Goal: Transaction & Acquisition: Subscribe to service/newsletter

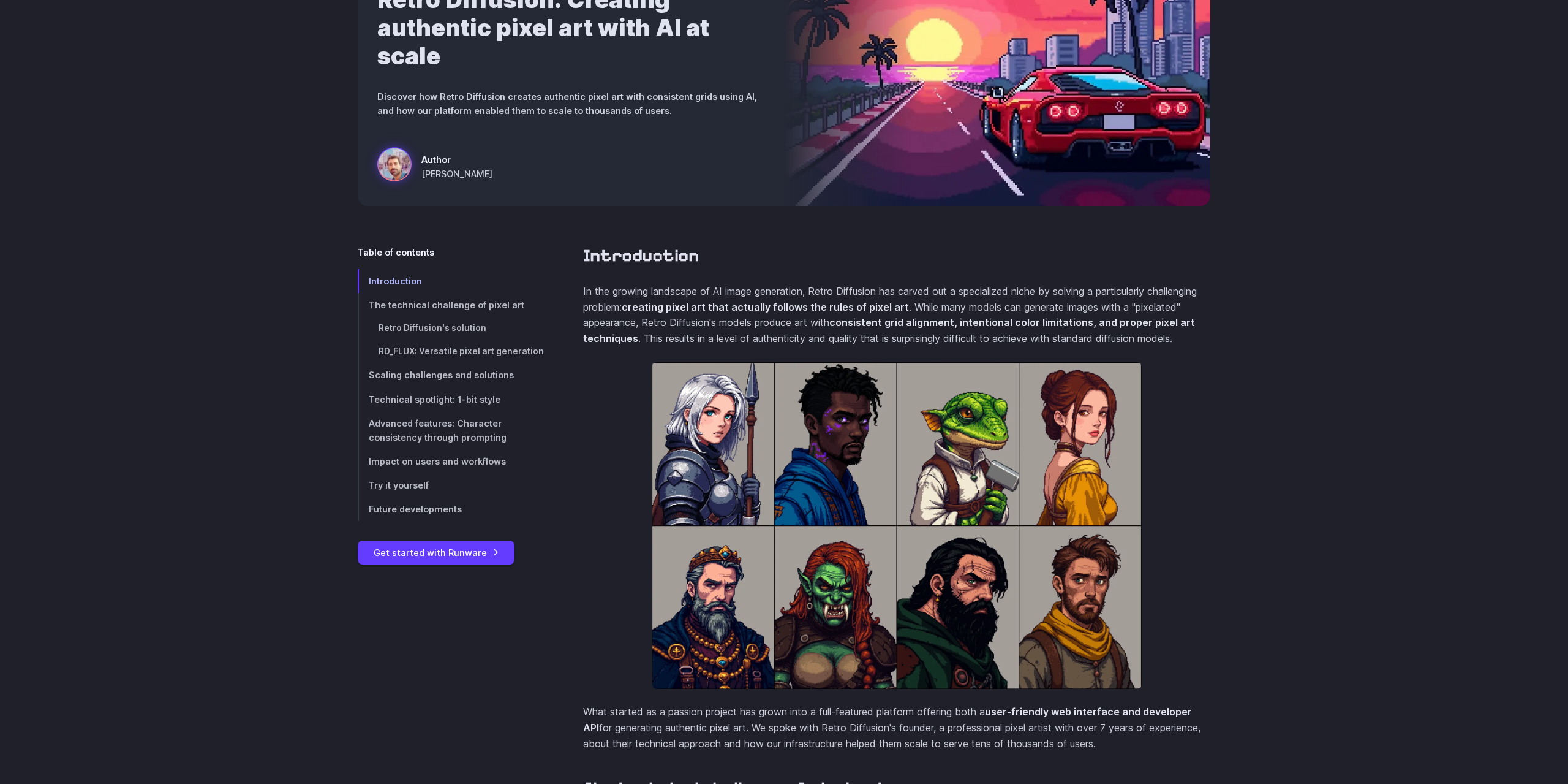
scroll to position [250, 0]
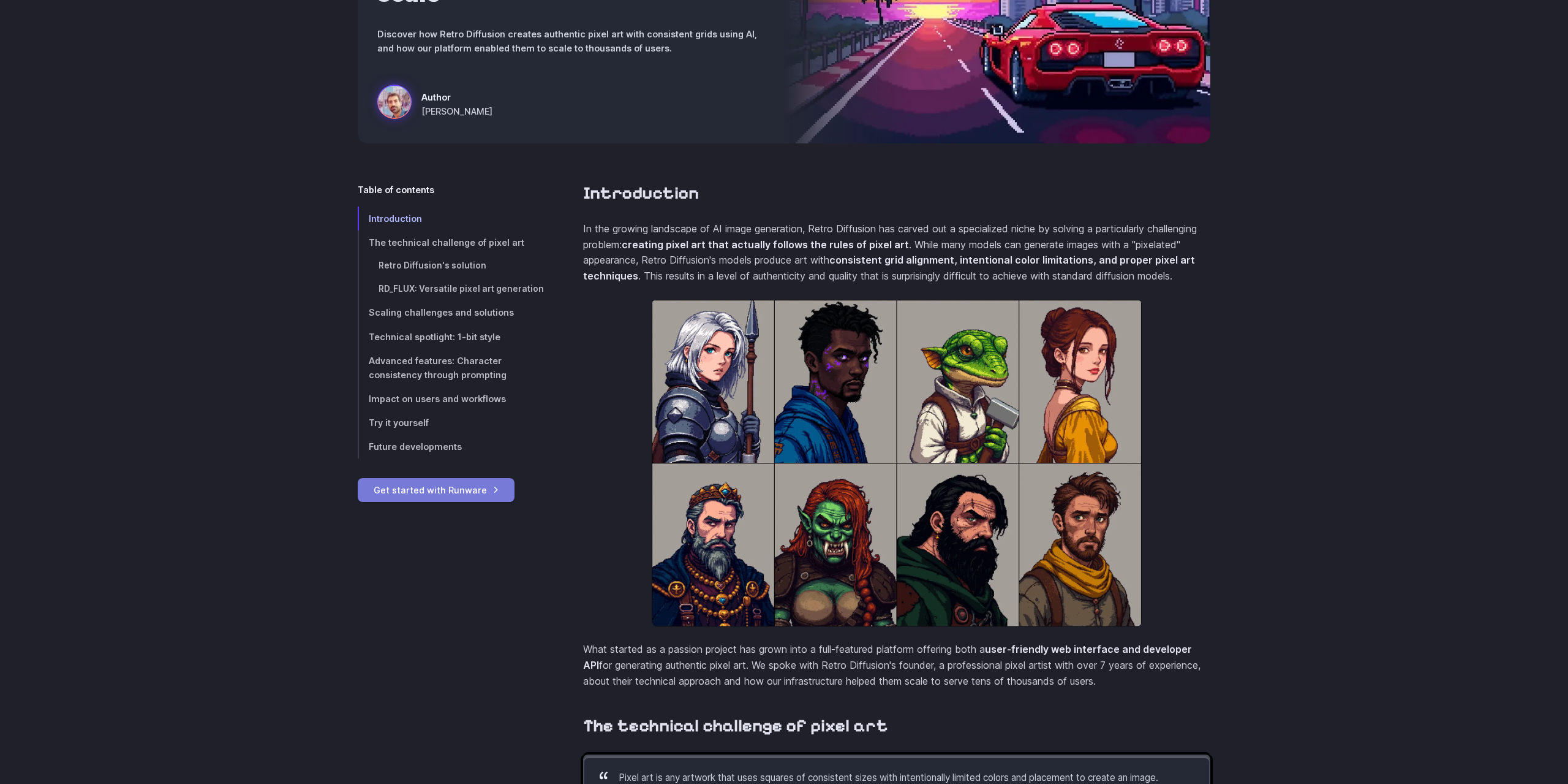
click at [496, 481] on link "Get started with Runware" at bounding box center [436, 490] width 157 height 24
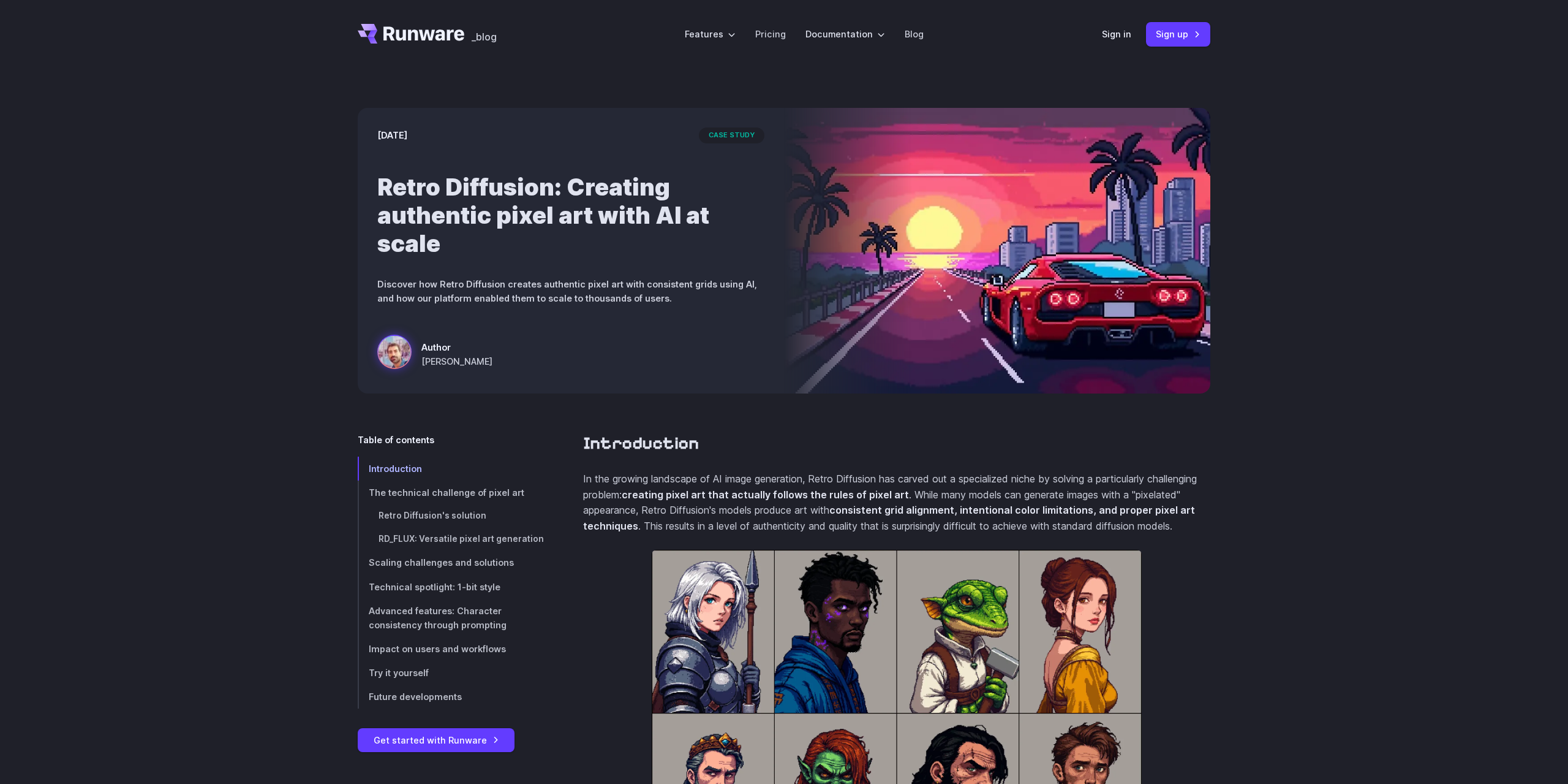
scroll to position [250, 0]
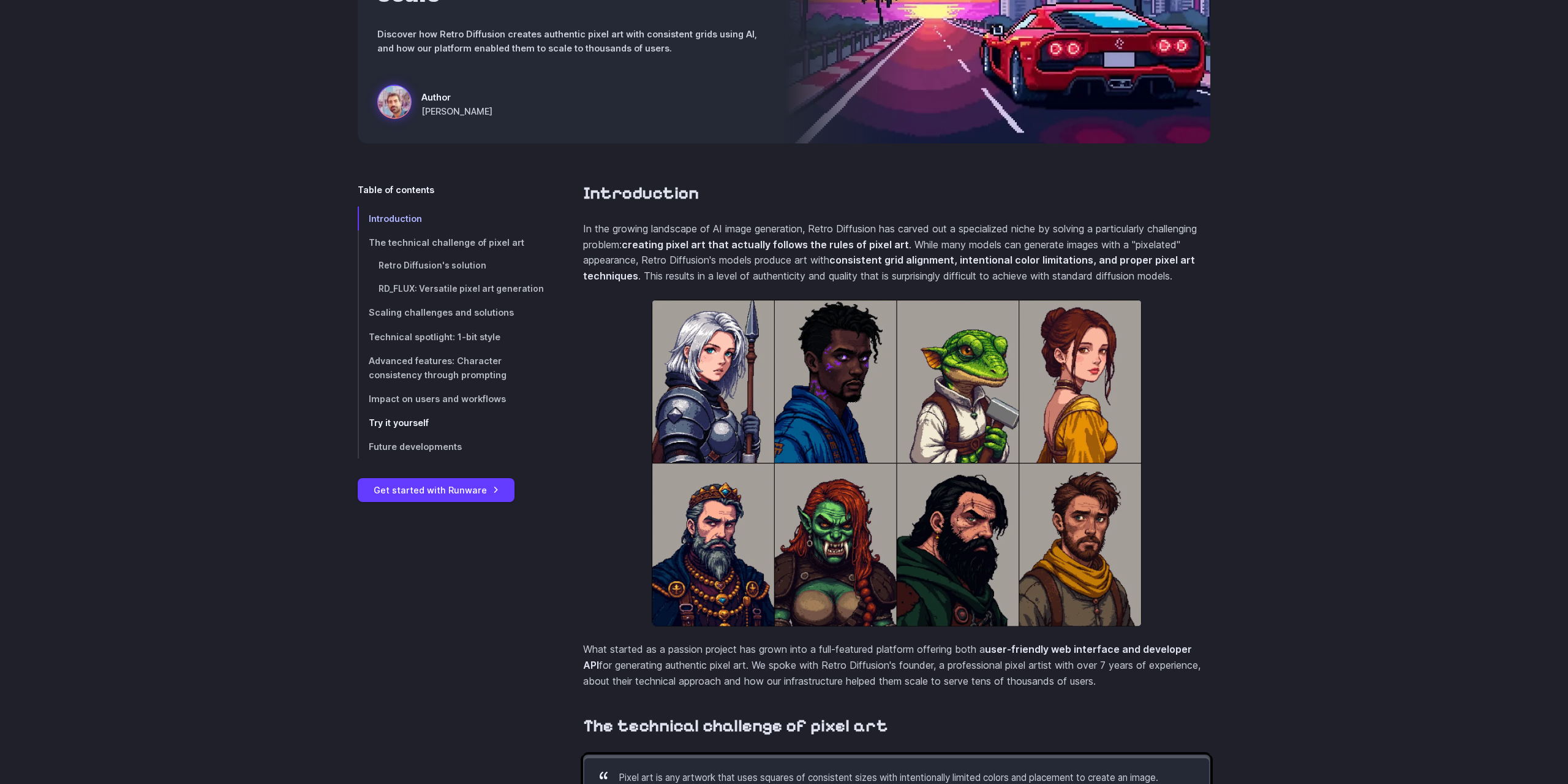
click at [413, 418] on span "Try it yourself" at bounding box center [398, 422] width 60 height 10
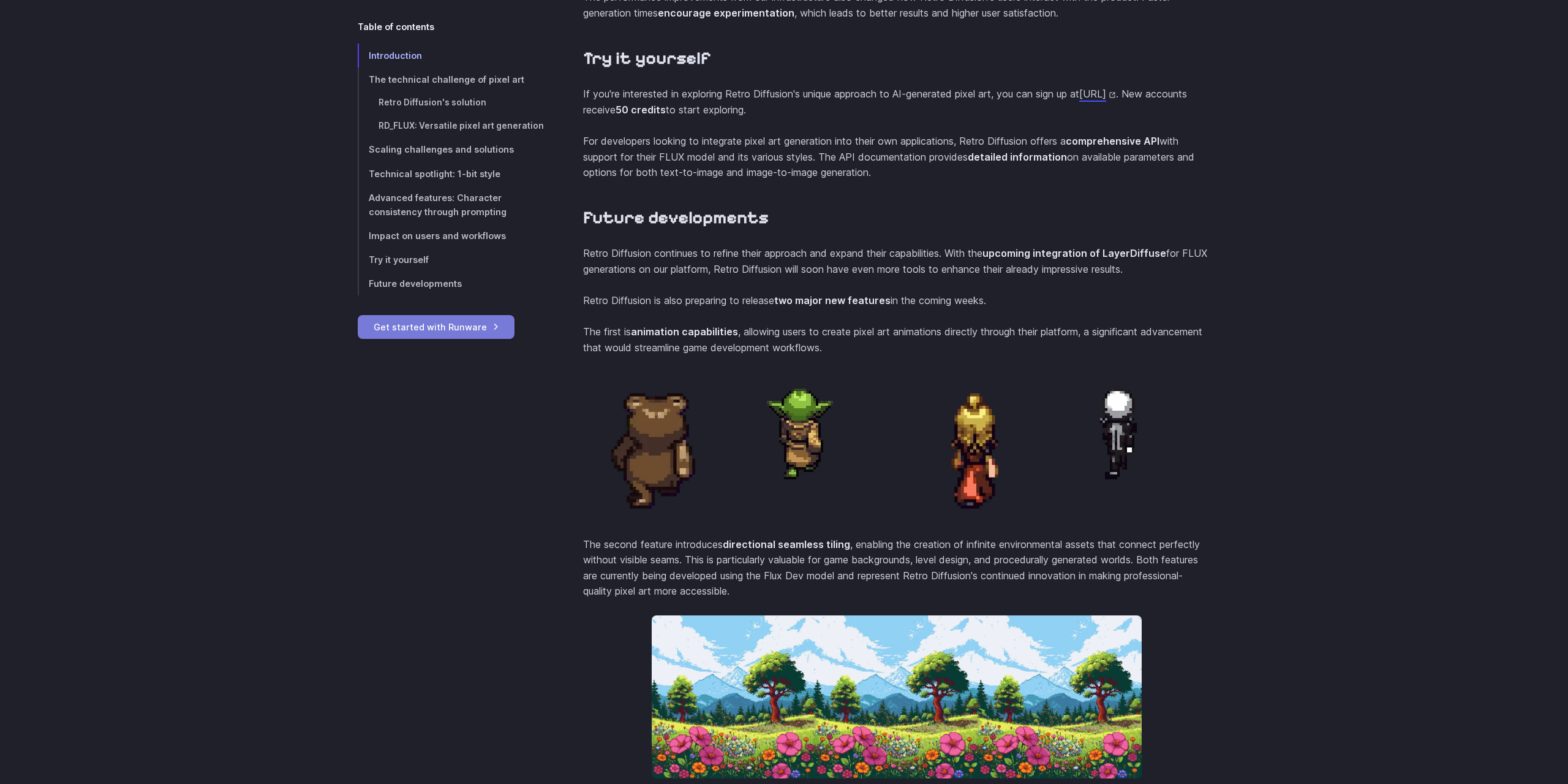
click at [491, 331] on link "Get started with Runware" at bounding box center [436, 327] width 157 height 24
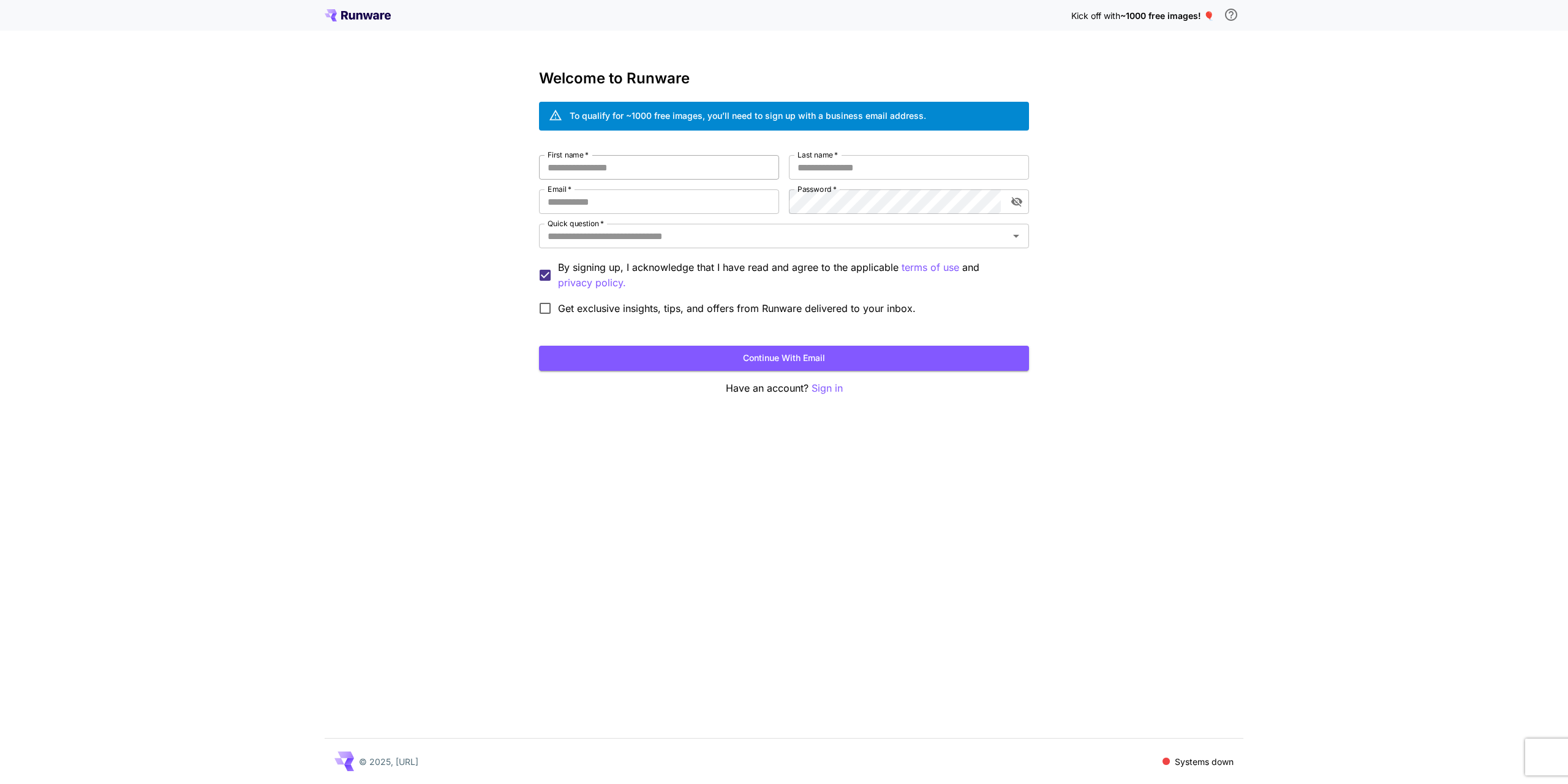
click at [679, 172] on input "First name   *" at bounding box center [658, 167] width 240 height 25
type input "*****"
type input "***"
type input "**********"
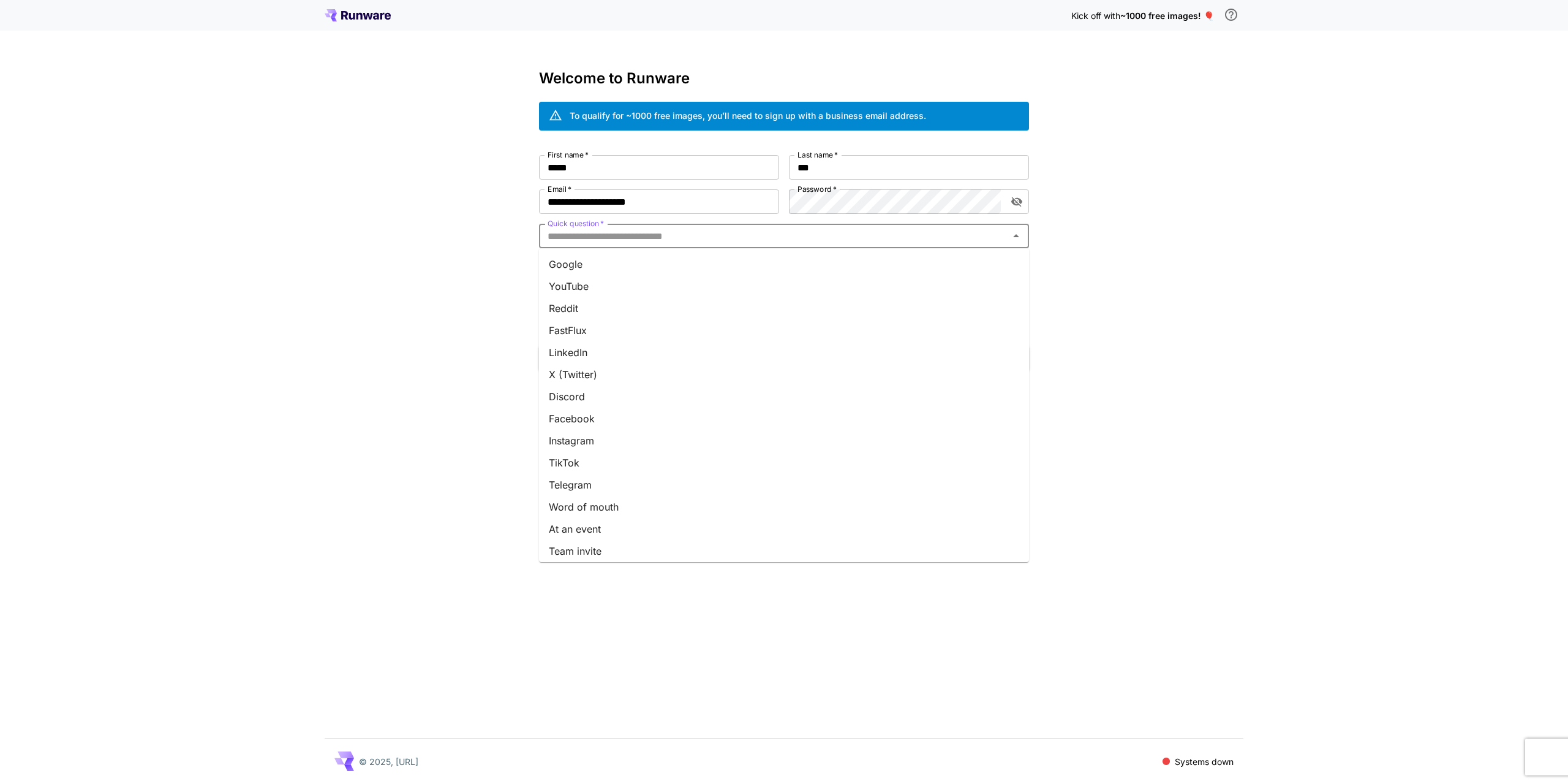
click at [597, 236] on input "Quick question   *" at bounding box center [774, 236] width 463 height 17
click at [585, 303] on li "Reddit" at bounding box center [784, 308] width 490 height 22
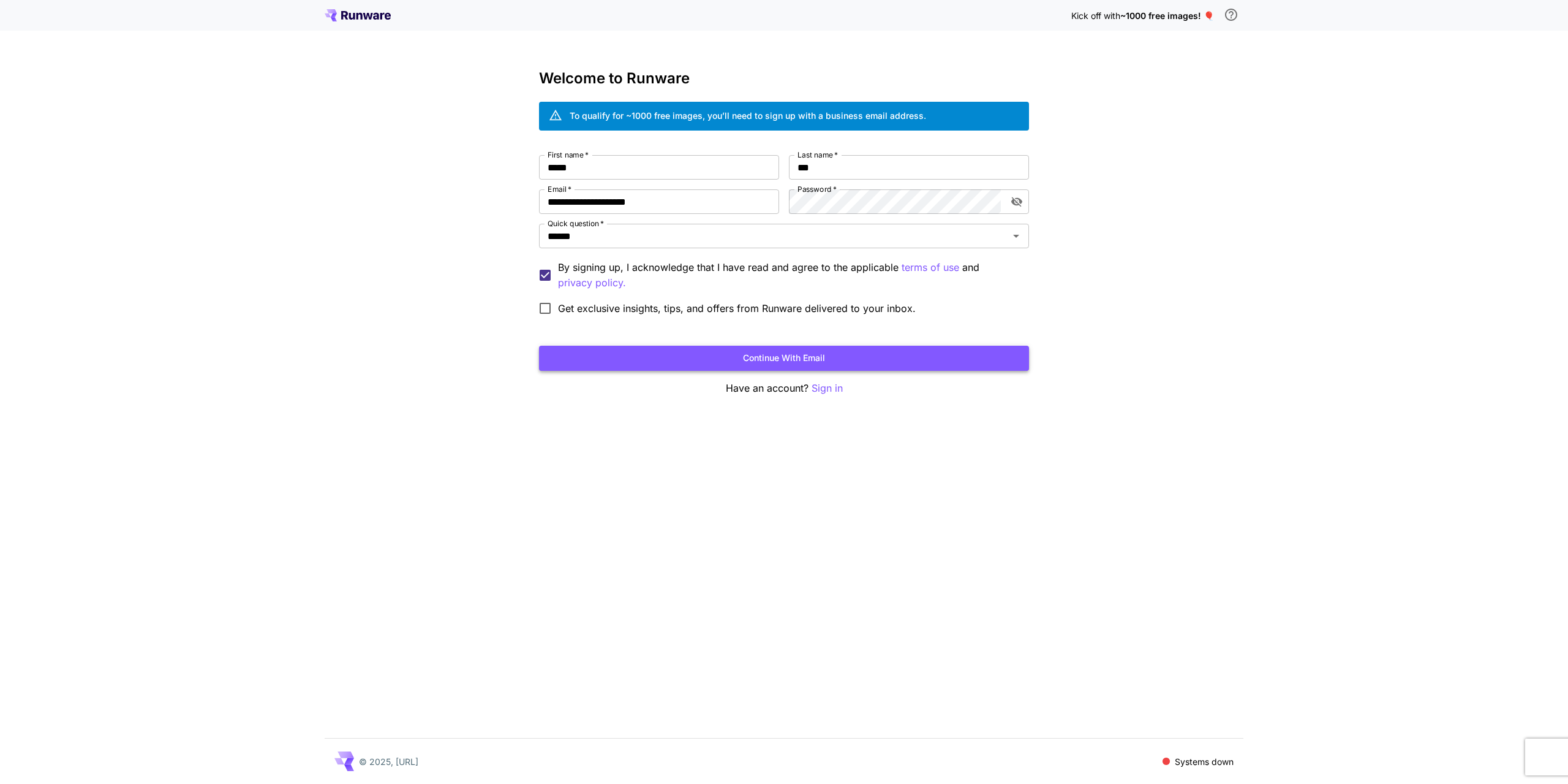
click at [686, 357] on button "Continue with email" at bounding box center [784, 358] width 490 height 25
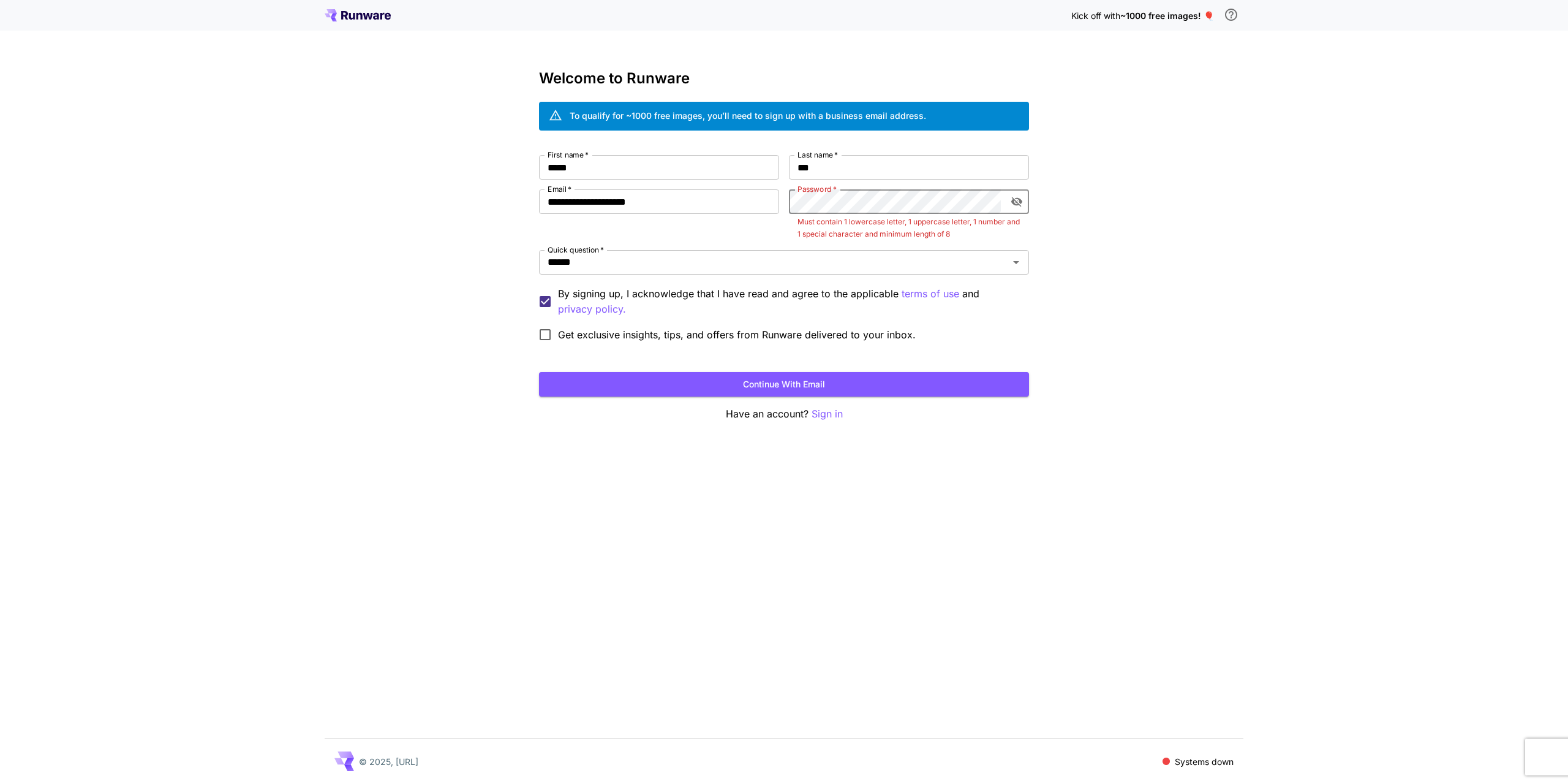
click at [1017, 199] on icon "toggle password visibility" at bounding box center [1017, 201] width 12 height 12
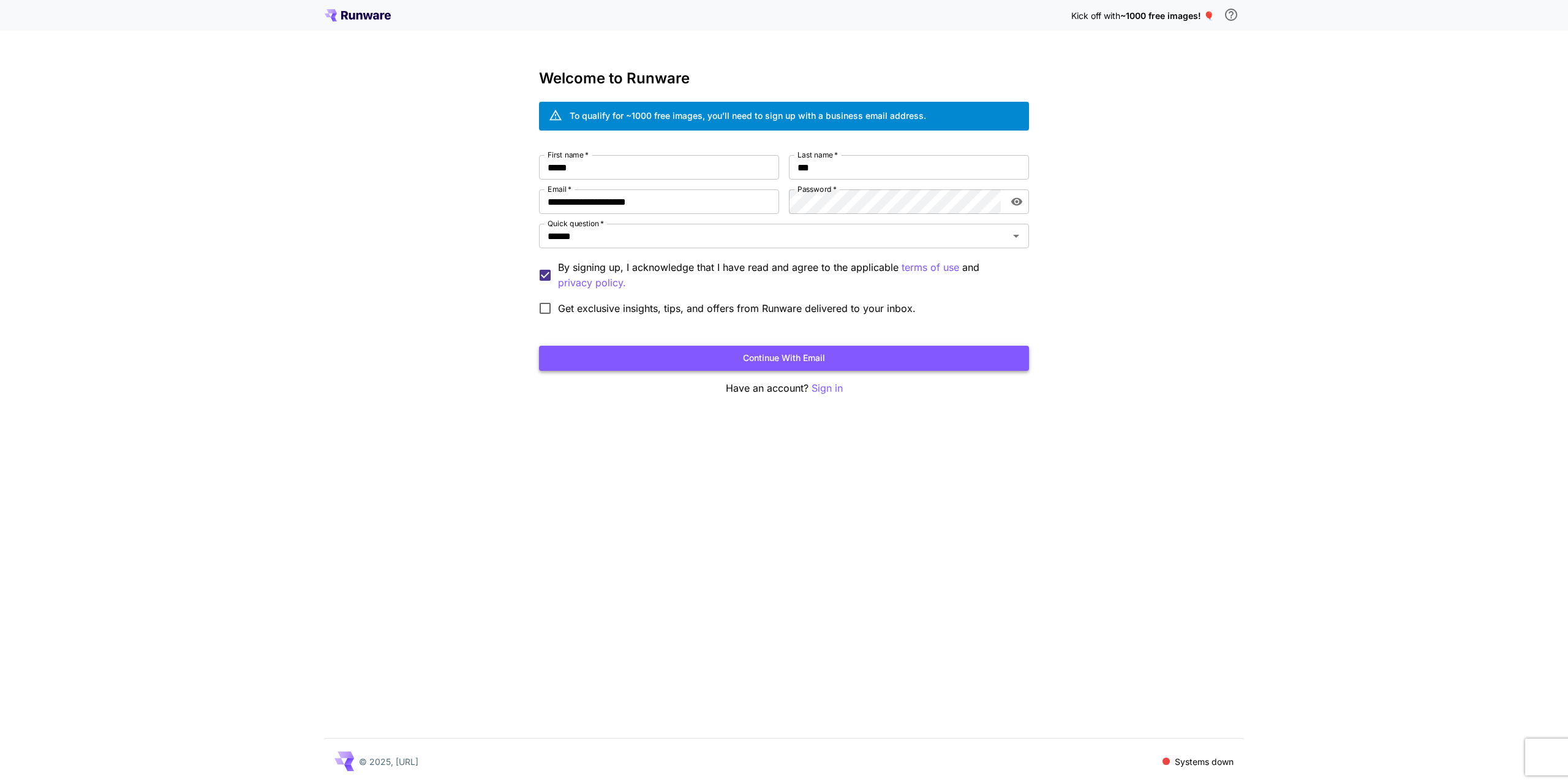
click at [641, 354] on button "Continue with email" at bounding box center [784, 358] width 490 height 25
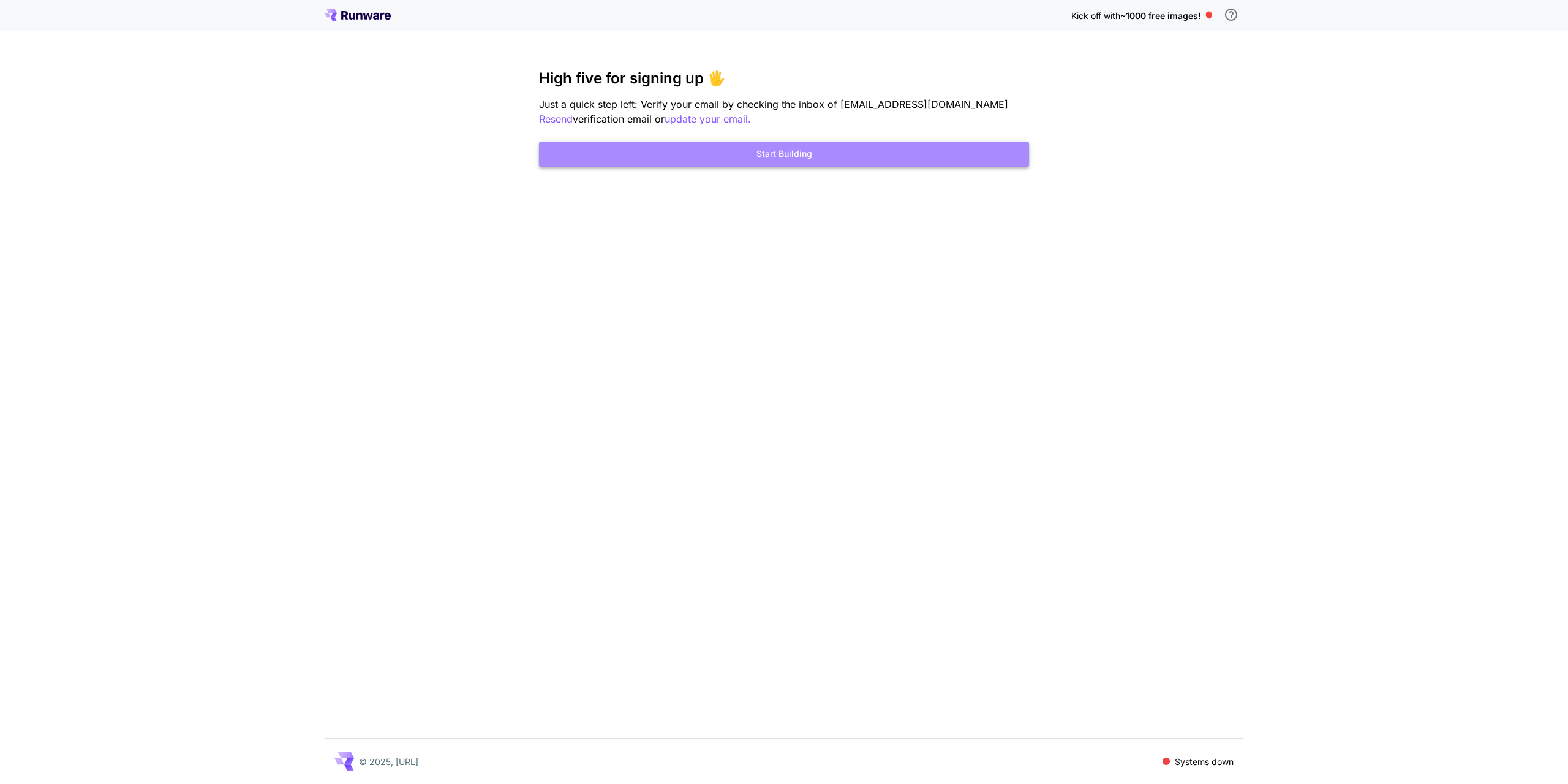
click at [778, 156] on button "Start Building" at bounding box center [784, 154] width 490 height 25
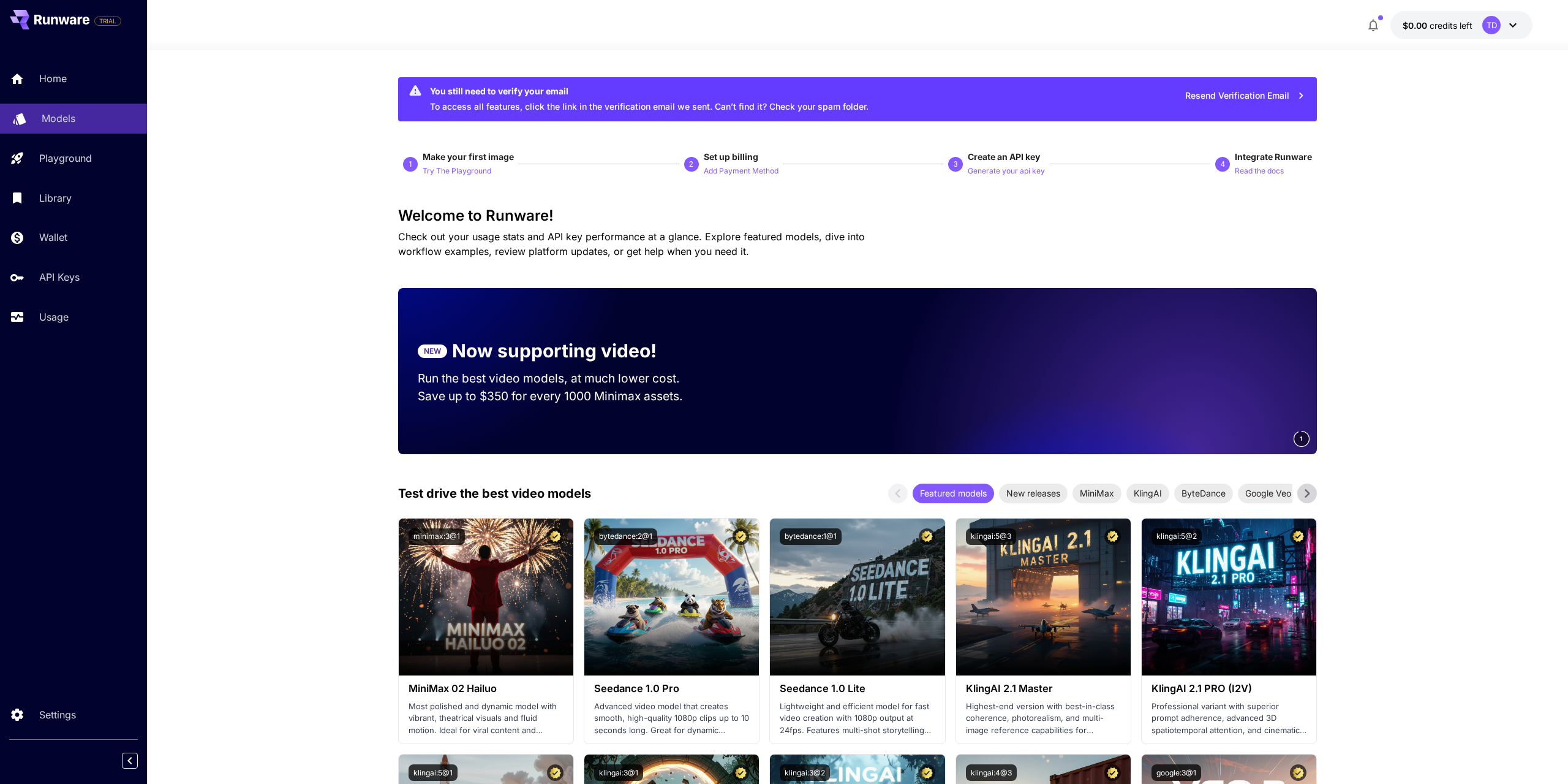
click at [71, 114] on p "Models" at bounding box center [58, 118] width 33 height 15
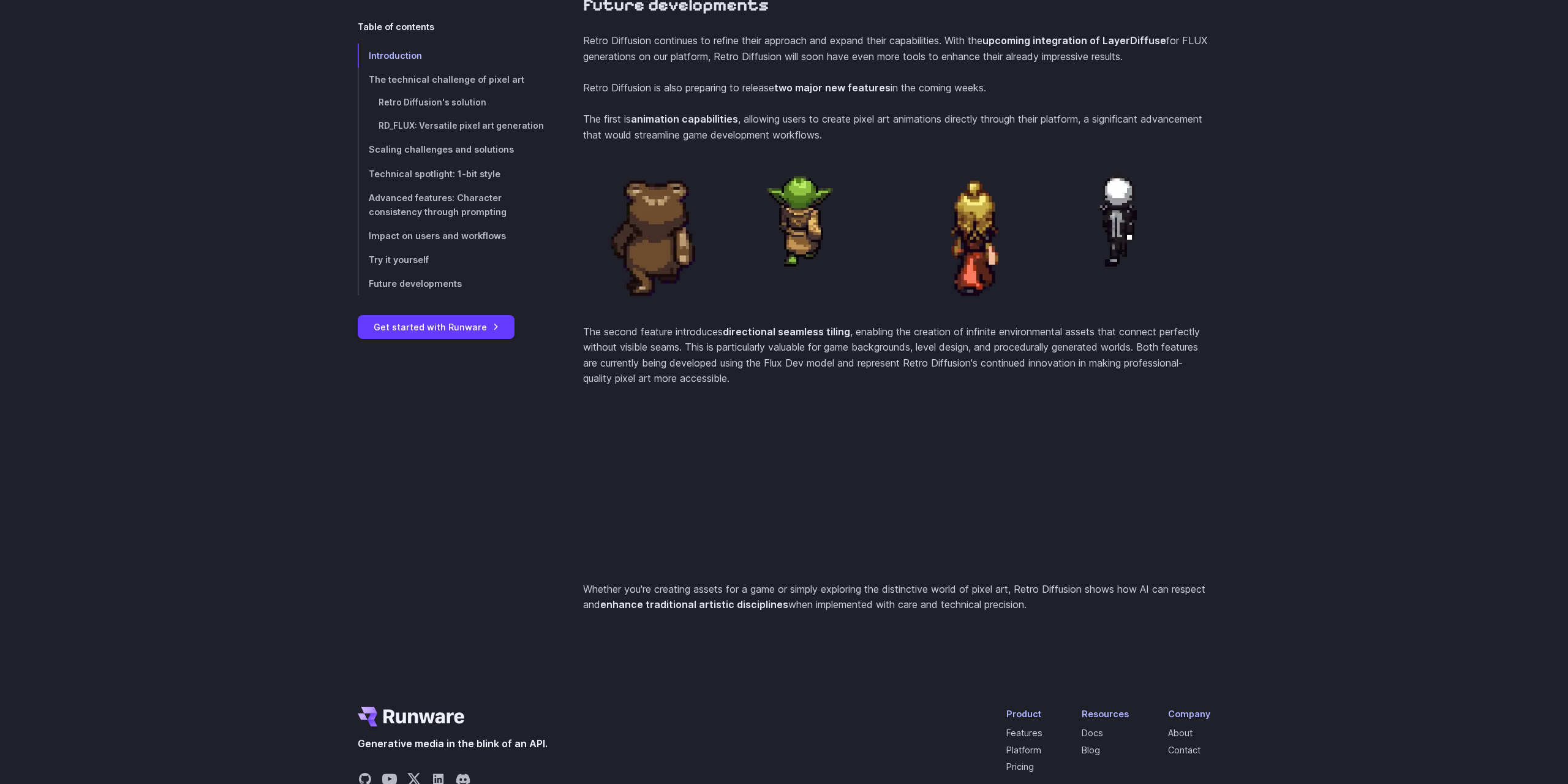
scroll to position [5052, 0]
